Goal: Information Seeking & Learning: Check status

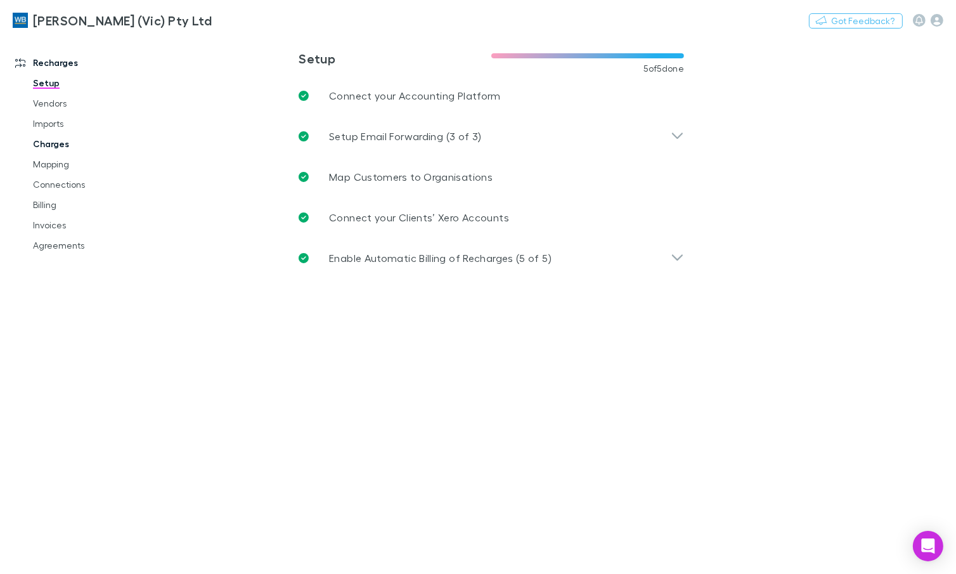
click at [54, 143] on link "Charges" at bounding box center [92, 144] width 145 height 20
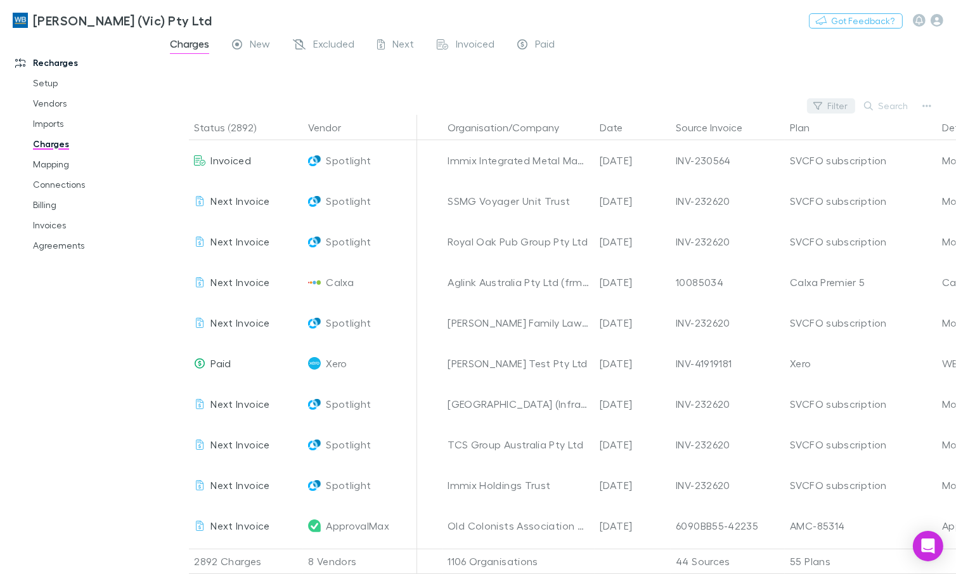
click at [831, 108] on button "Filter" at bounding box center [831, 105] width 48 height 15
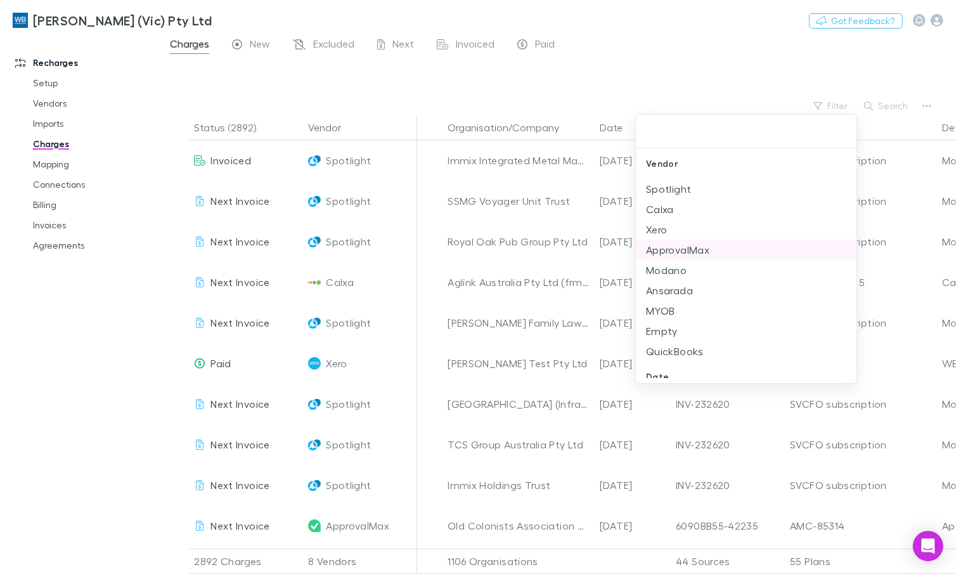
click at [689, 250] on li "ApprovalMax" at bounding box center [746, 250] width 221 height 20
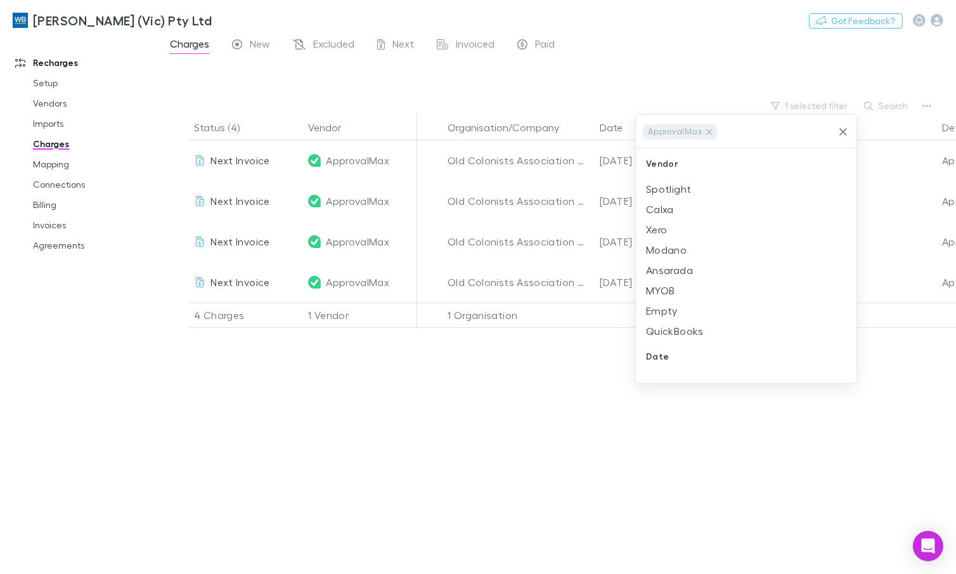
click at [684, 52] on div at bounding box center [478, 287] width 956 height 574
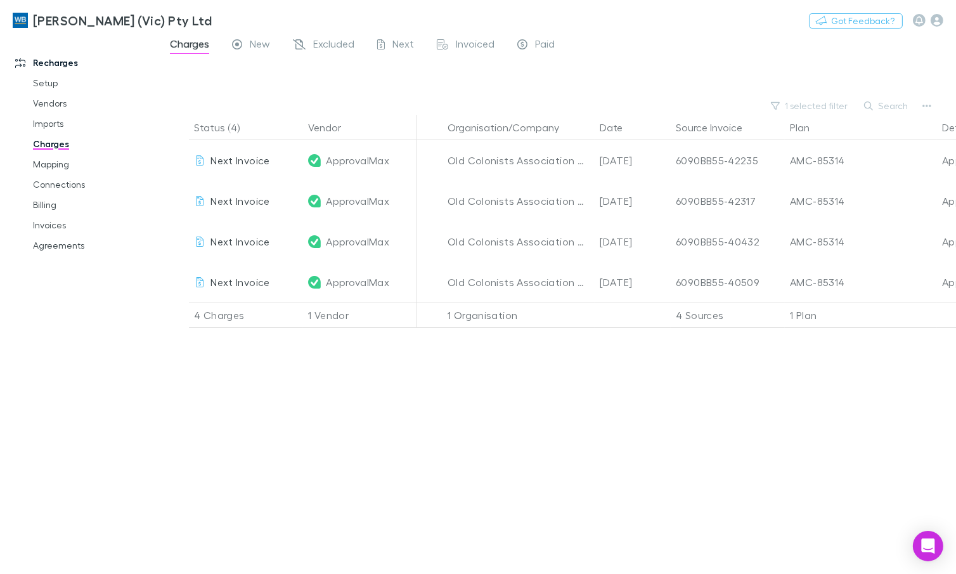
click at [695, 420] on div "Status (4) Vendor Organisation/Company Date Source Invoice Plan Details/Descrip…" at bounding box center [557, 344] width 798 height 459
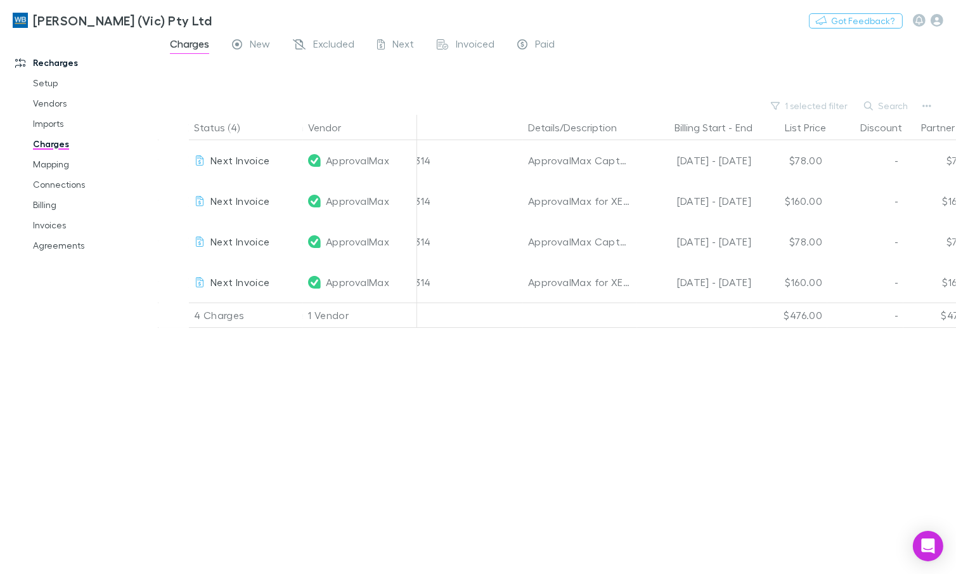
scroll to position [0, 489]
